Goal: Transaction & Acquisition: Purchase product/service

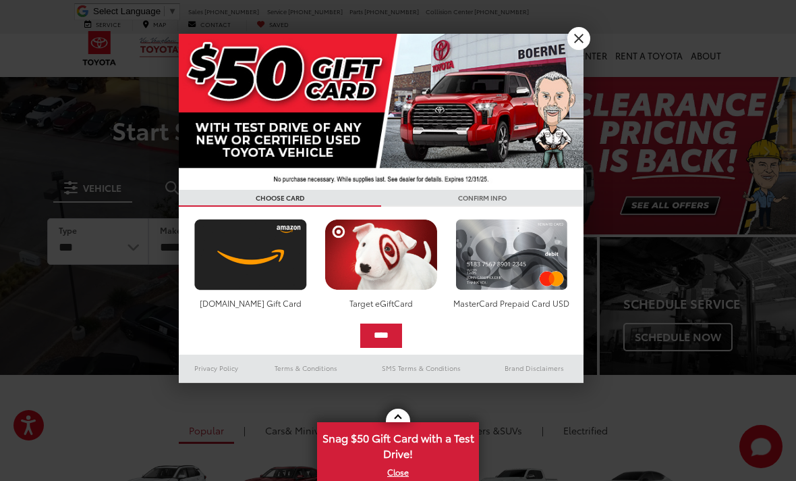
click at [578, 40] on link "X" at bounding box center [579, 38] width 23 height 23
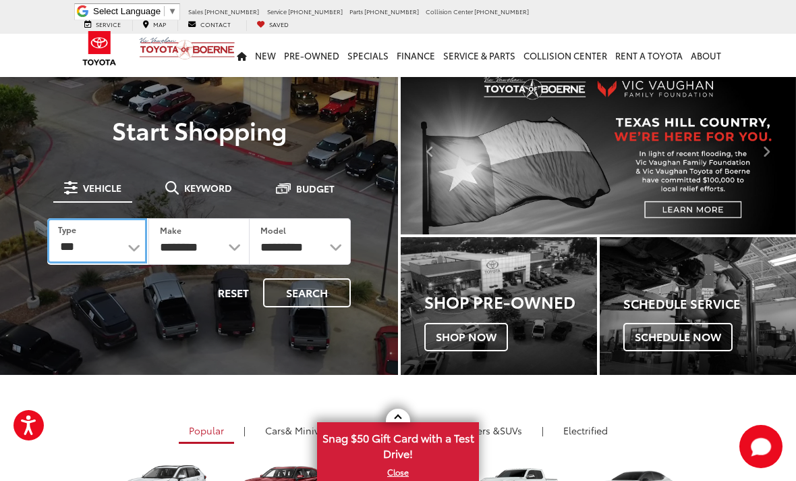
click at [119, 251] on select "*** *** **** *********" at bounding box center [97, 240] width 100 height 45
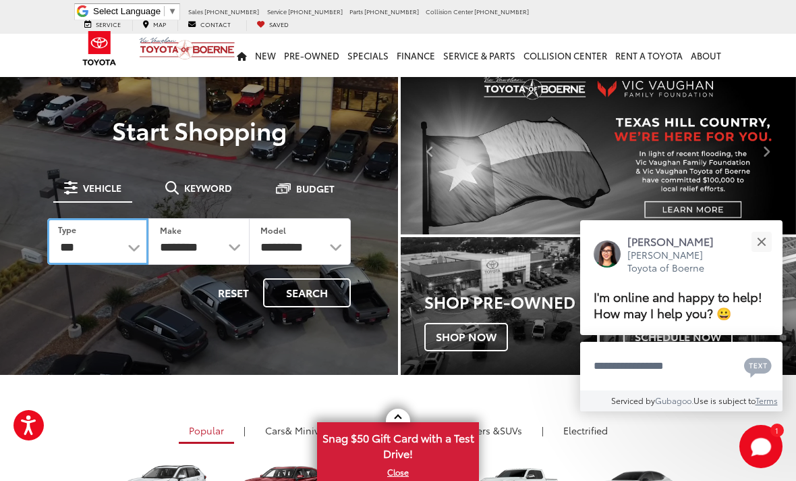
select select "******"
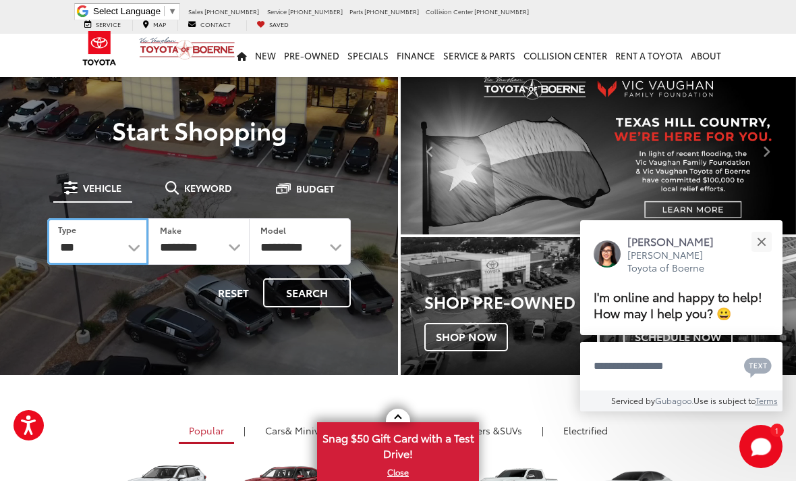
select select "******"
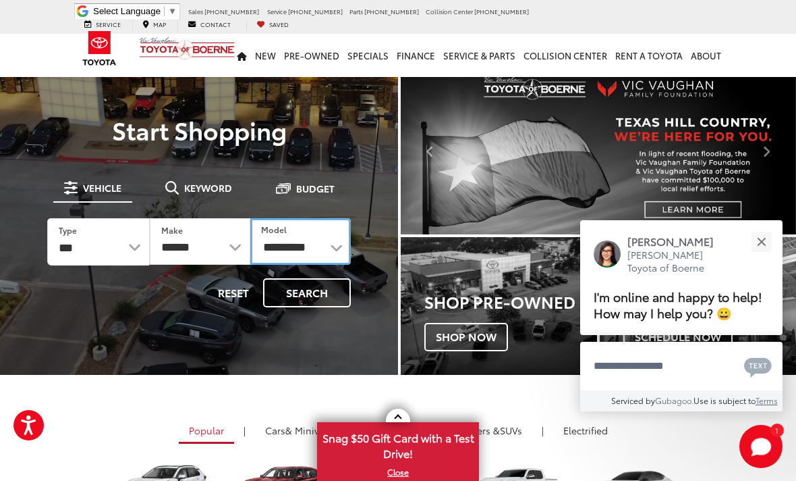
click at [310, 239] on select "**********" at bounding box center [300, 241] width 101 height 47
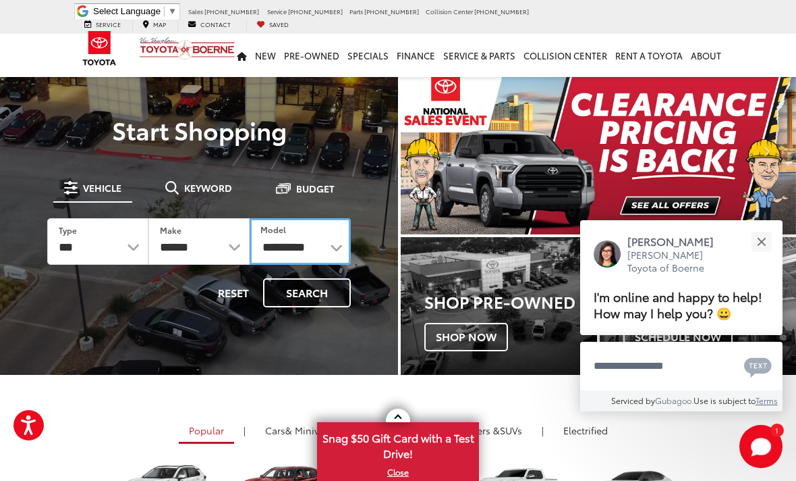
select select "*******"
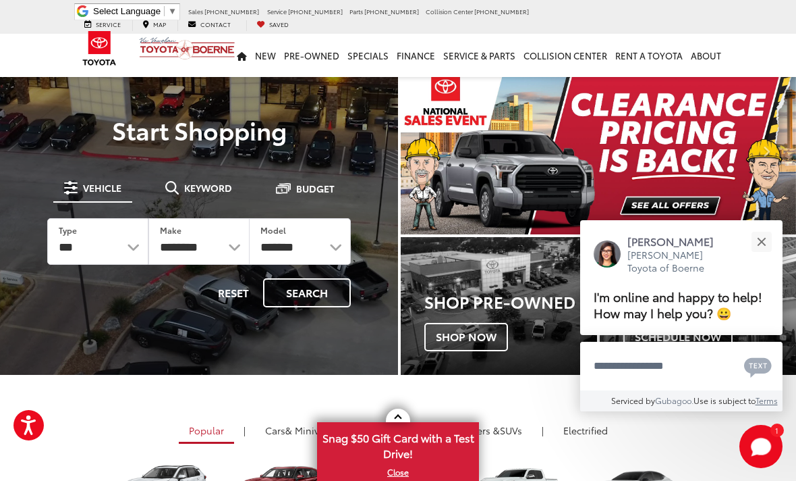
click at [297, 292] on button "Search" at bounding box center [307, 292] width 88 height 29
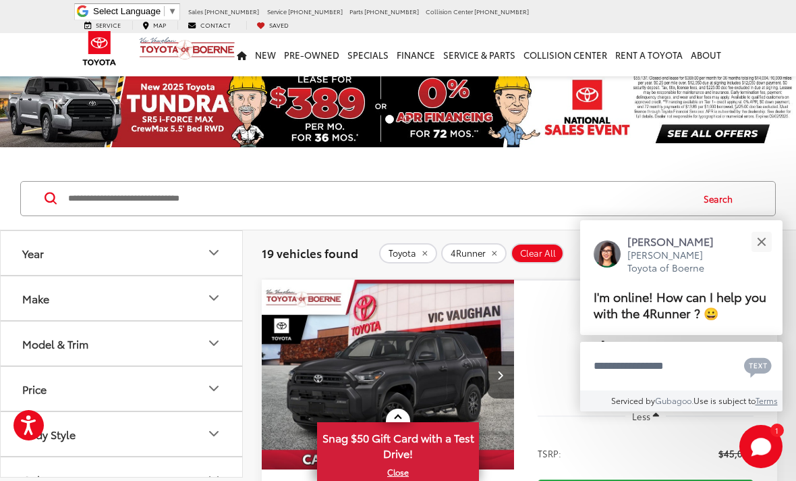
click at [198, 344] on button "Model & Trim" at bounding box center [122, 343] width 243 height 44
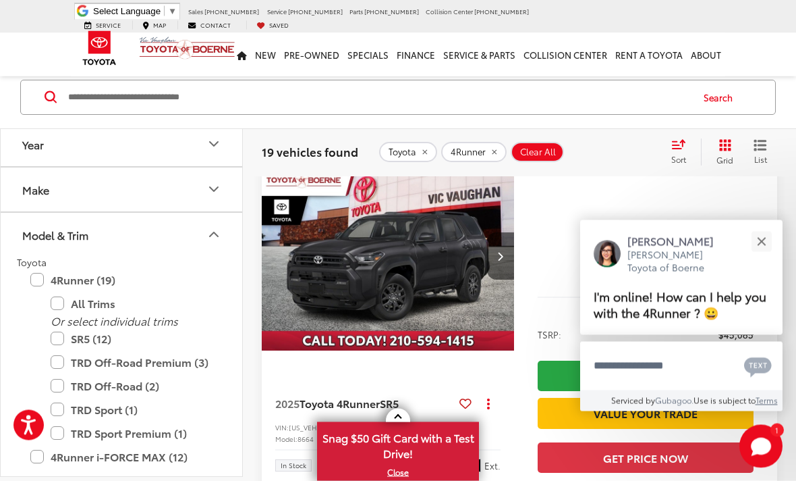
scroll to position [119, 0]
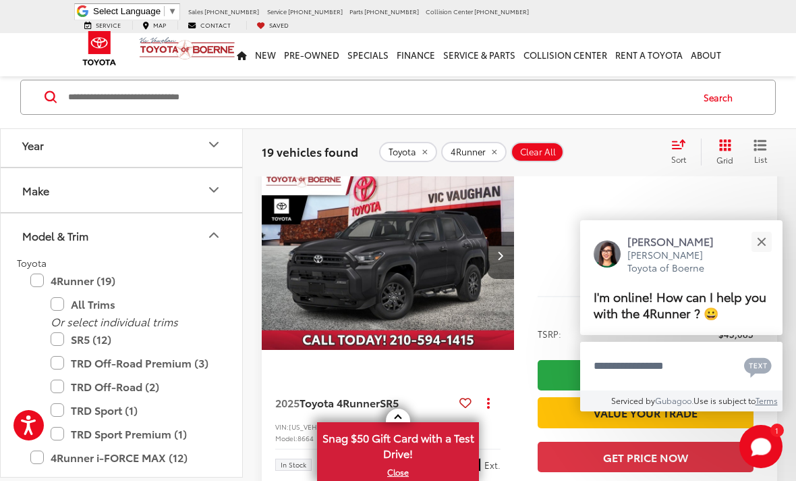
click at [65, 356] on label "TRD Off-Road Premium (3)" at bounding box center [132, 362] width 162 height 24
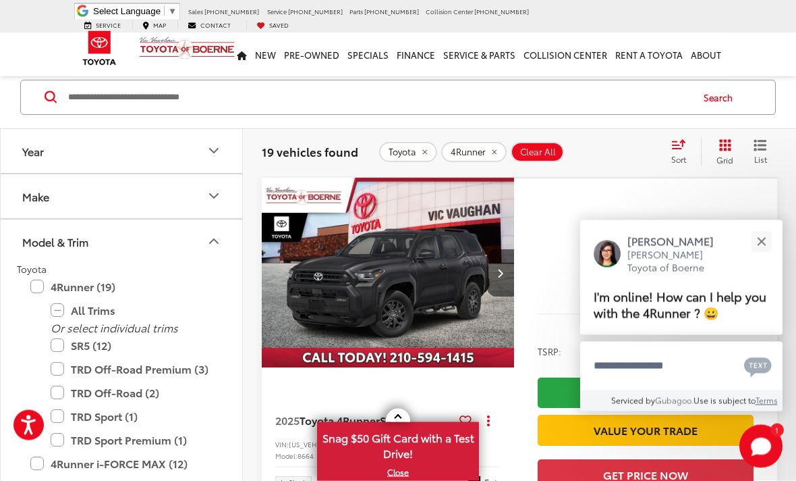
scroll to position [101, 0]
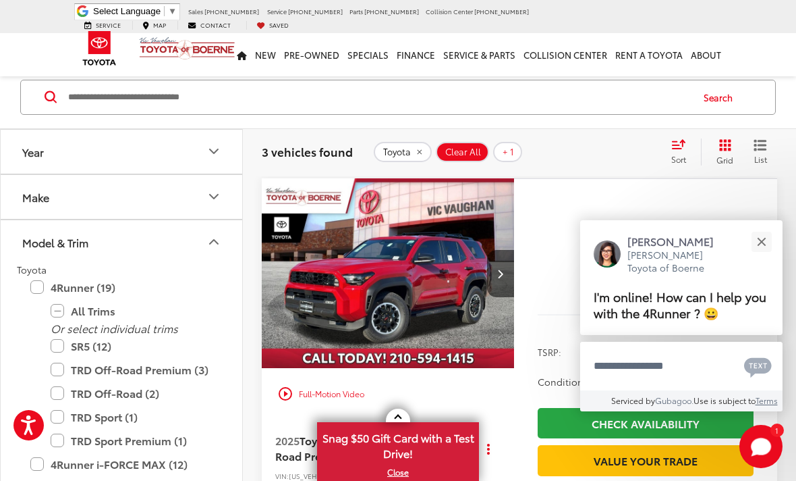
click at [55, 442] on label "TRD Sport Premium (1)" at bounding box center [132, 441] width 162 height 24
click at [759, 256] on button "Close" at bounding box center [761, 241] width 29 height 29
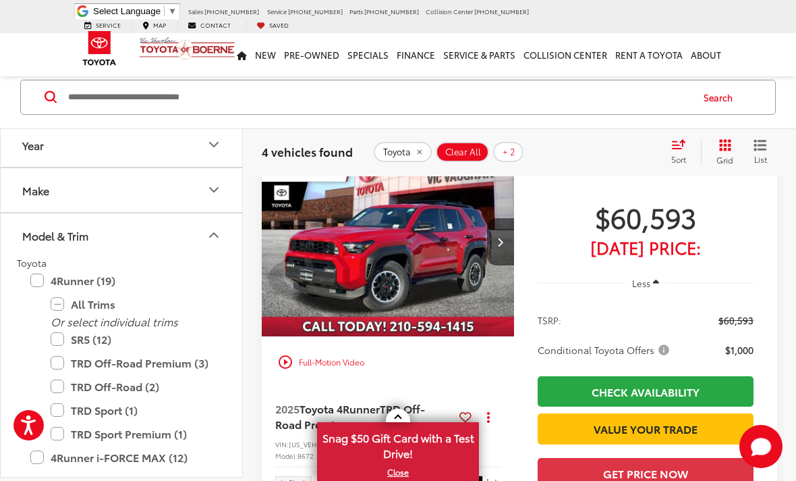
scroll to position [134, 0]
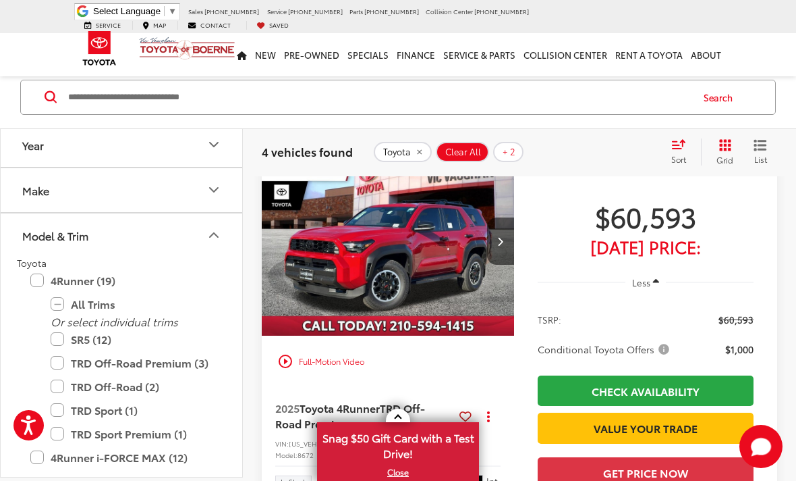
click at [289, 365] on div "play_circle_outline Full-Motion Video" at bounding box center [388, 361] width 232 height 24
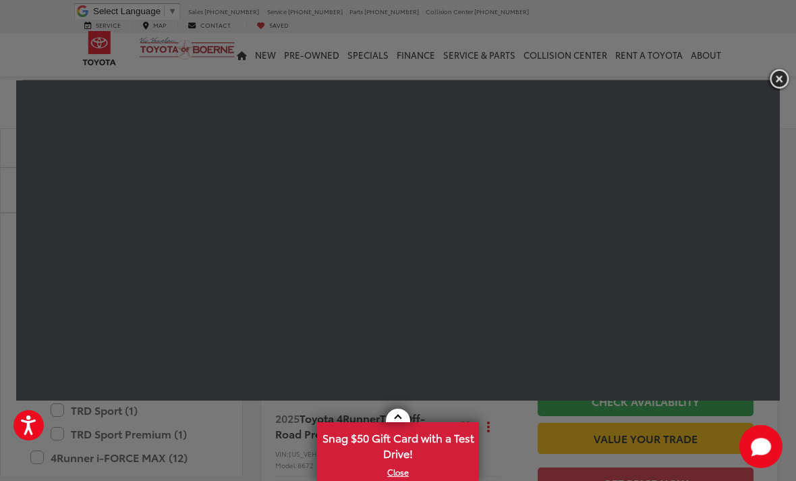
scroll to position [126, 0]
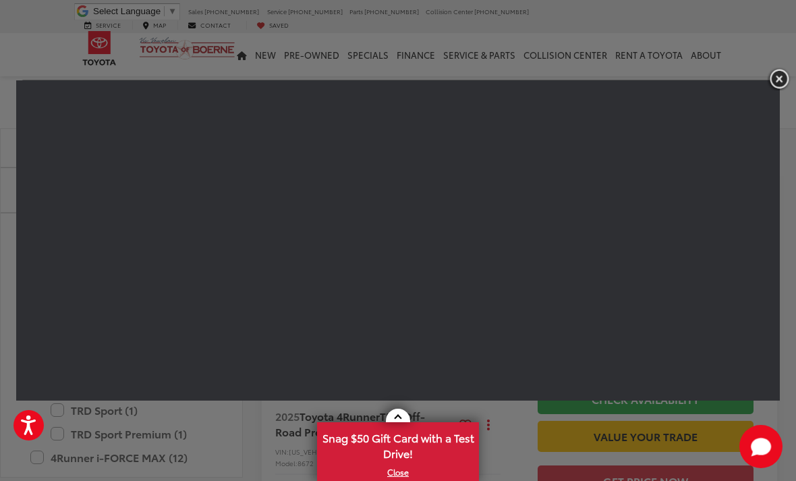
click at [777, 89] on img "button" at bounding box center [779, 78] width 24 height 22
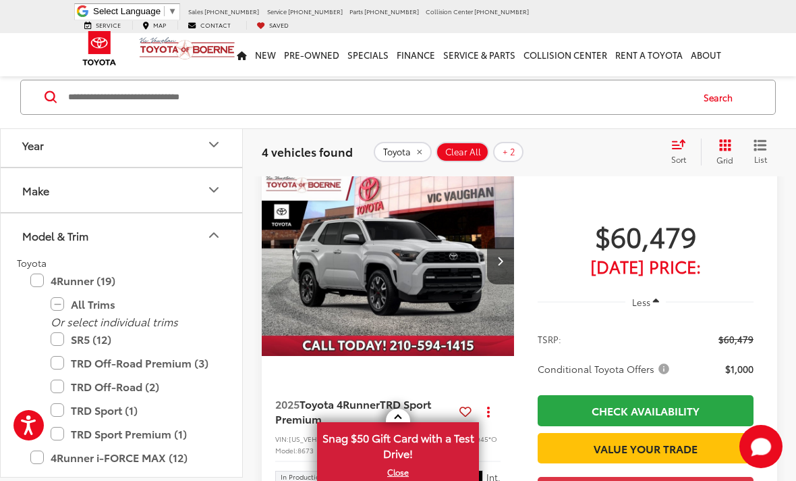
scroll to position [624, 0]
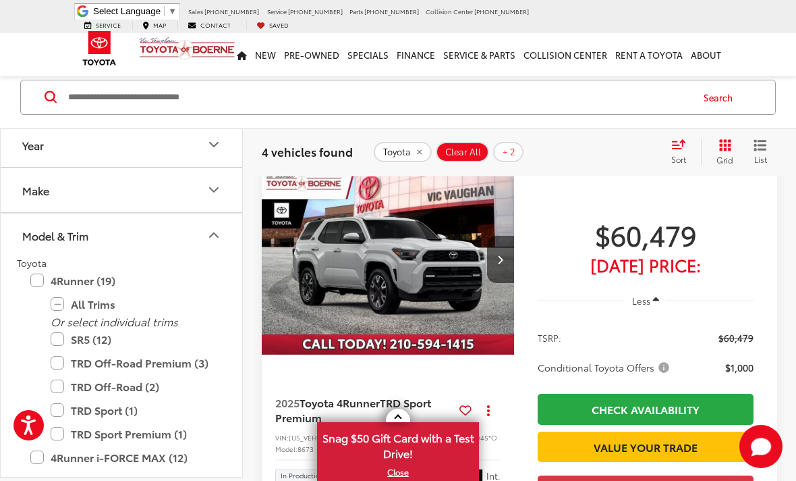
click at [411, 403] on span "TRD Sport Premium" at bounding box center [353, 409] width 156 height 30
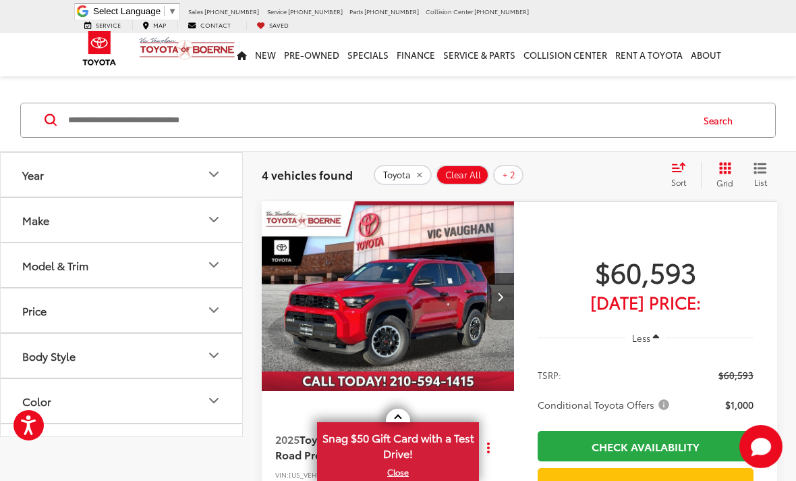
scroll to position [111, 0]
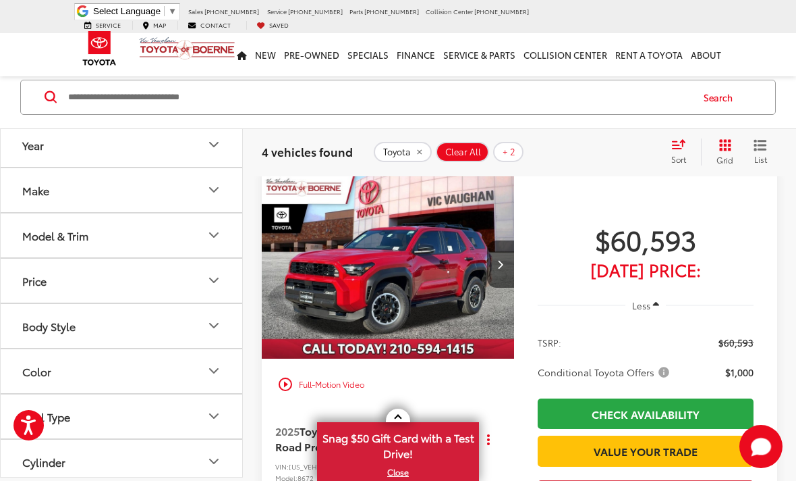
click at [319, 441] on span "TRD Off-Road Premium" at bounding box center [350, 438] width 150 height 30
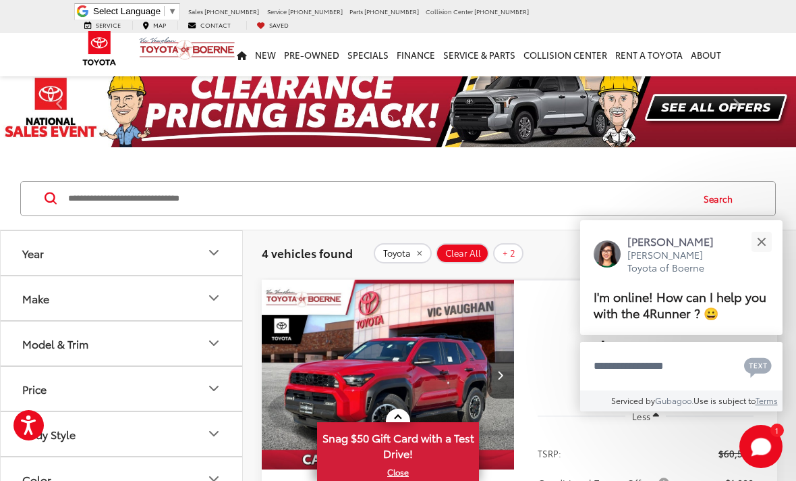
click at [218, 346] on icon "Model & Trim" at bounding box center [214, 343] width 16 height 16
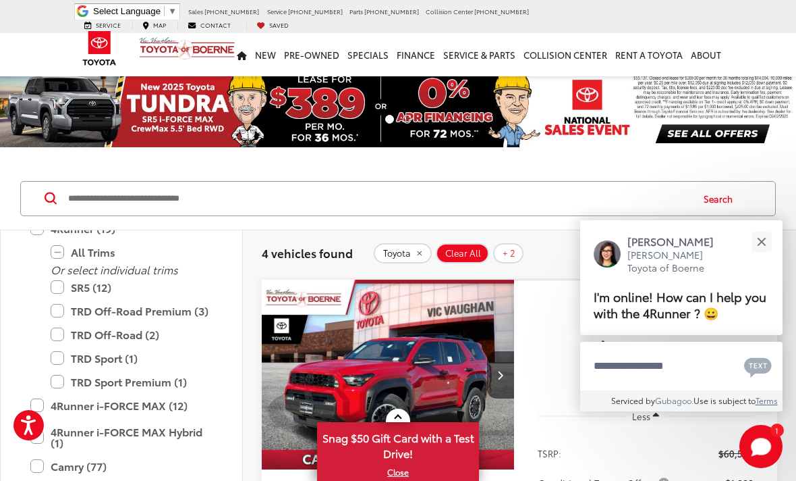
scroll to position [162, 0]
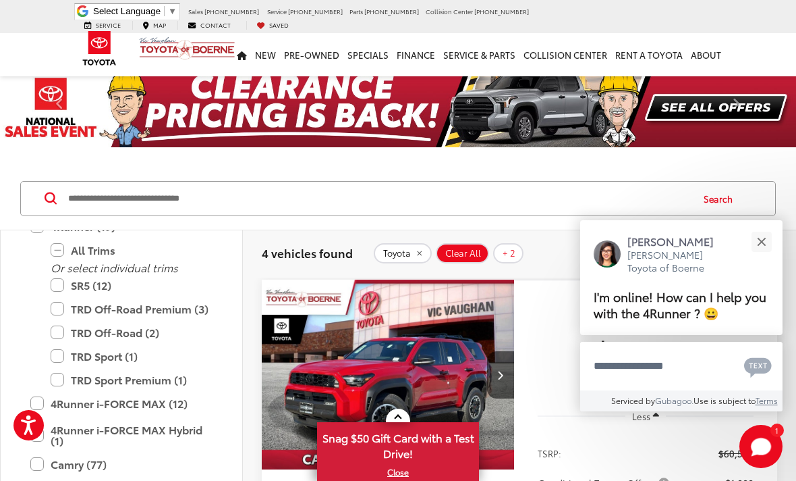
click at [53, 313] on label "TRD Off-Road Premium (3)" at bounding box center [132, 309] width 162 height 24
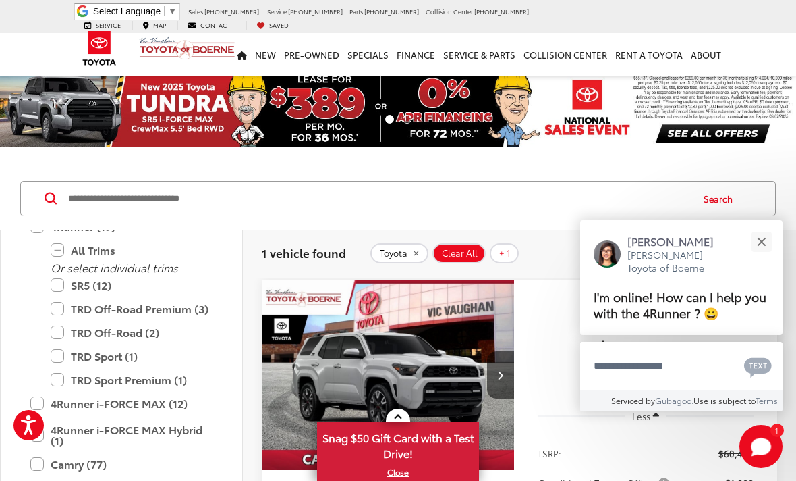
click at [57, 379] on label "TRD Sport Premium (1)" at bounding box center [132, 380] width 162 height 24
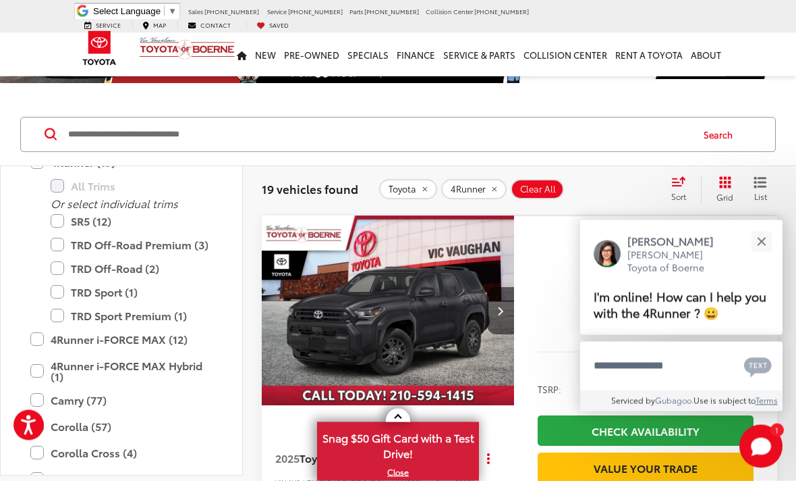
scroll to position [72, 0]
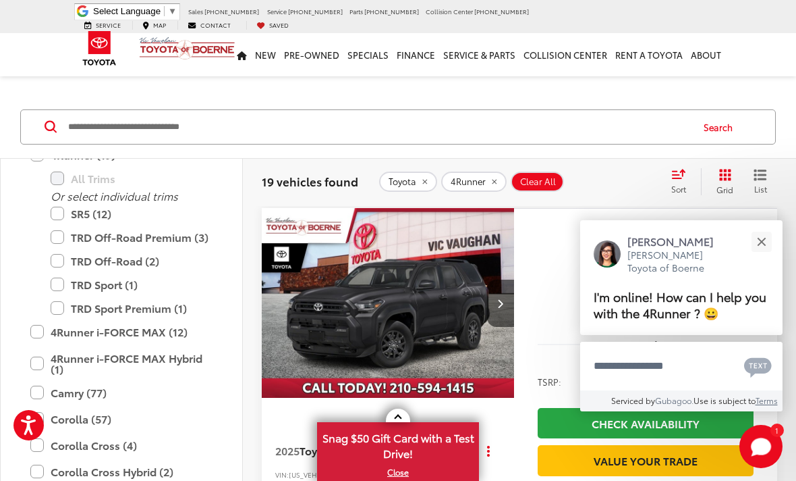
click at [60, 215] on label "SR5 (12)" at bounding box center [132, 214] width 162 height 24
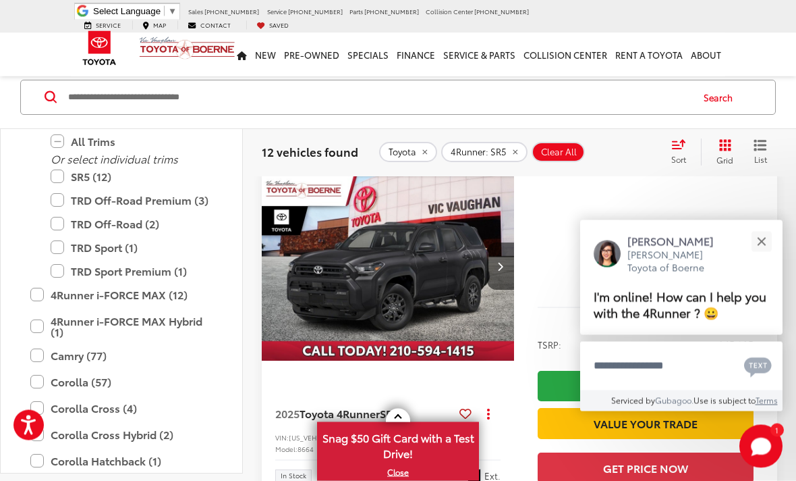
scroll to position [109, 0]
click at [767, 256] on button "Close" at bounding box center [761, 241] width 29 height 29
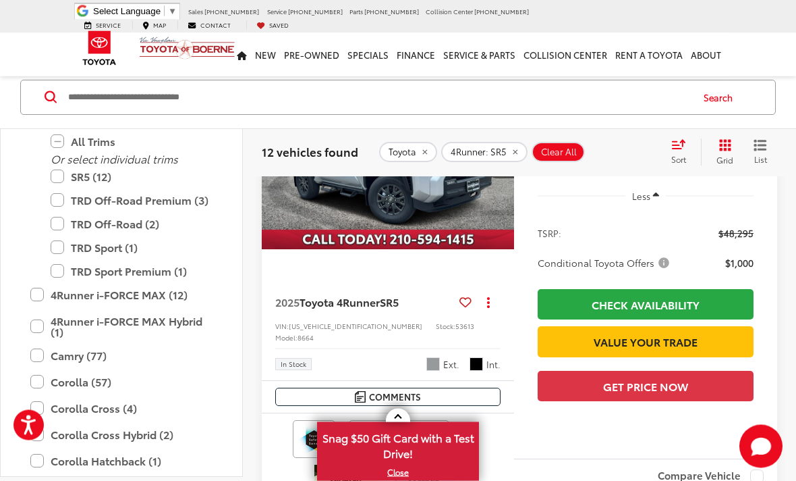
scroll to position [1664, 0]
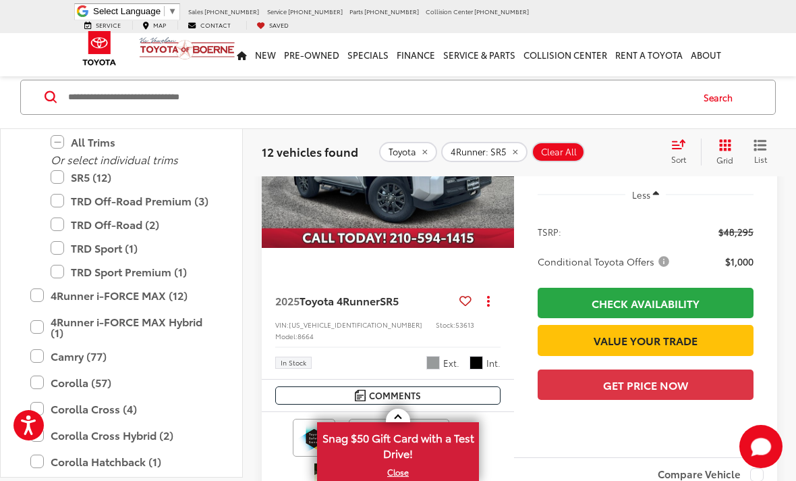
click at [370, 308] on span "Toyota 4Runner" at bounding box center [340, 300] width 80 height 16
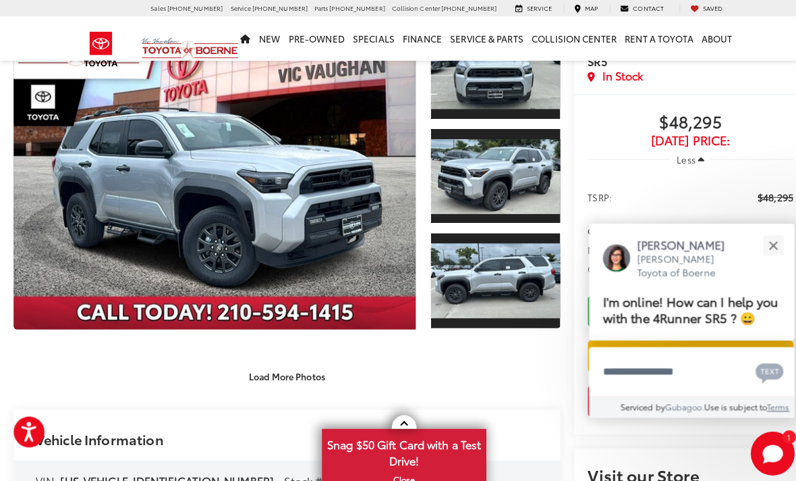
scroll to position [93, 0]
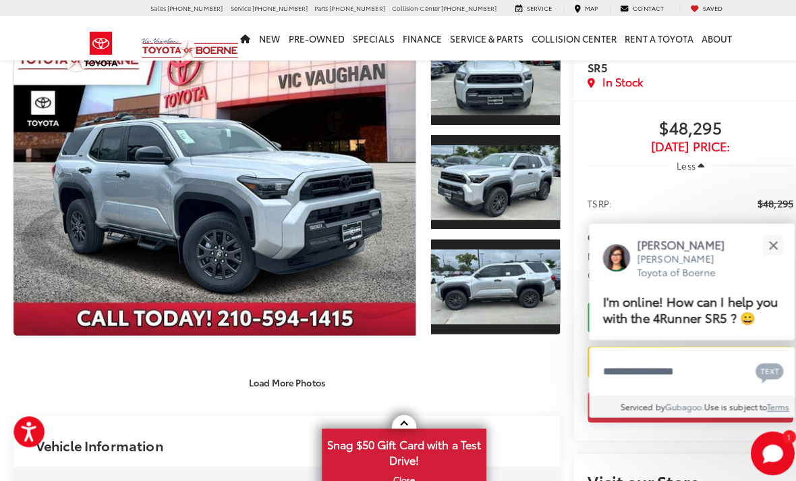
click at [765, 256] on button "Close" at bounding box center [761, 241] width 29 height 29
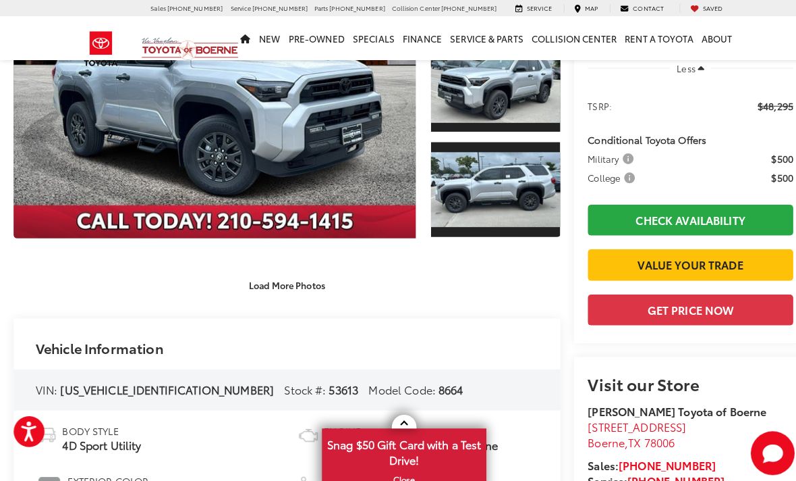
scroll to position [189, 0]
click at [288, 277] on button "Load More Photos" at bounding box center [283, 281] width 94 height 24
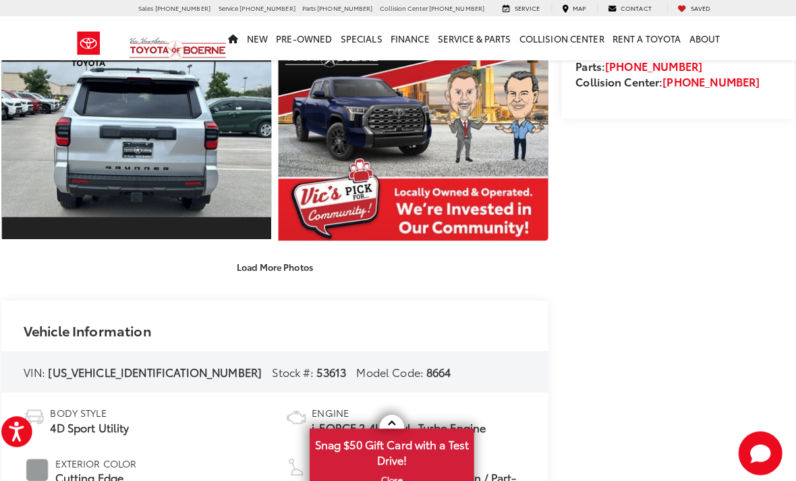
scroll to position [616, 0]
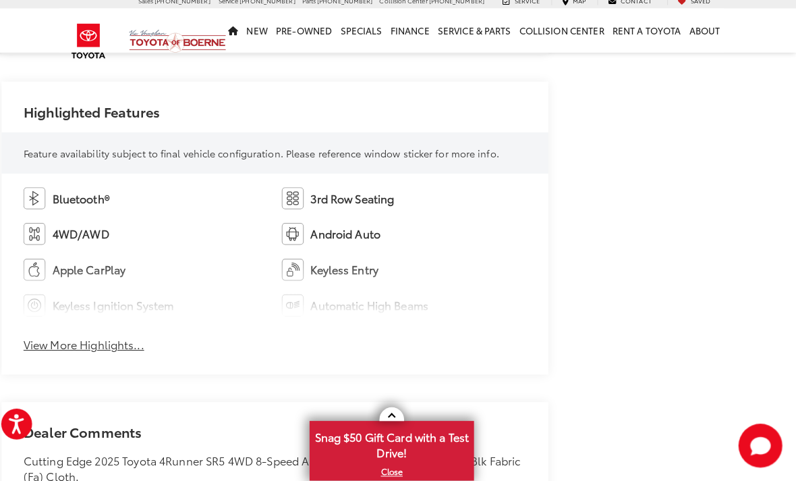
scroll to position [766, 0]
